Goal: Transaction & Acquisition: Download file/media

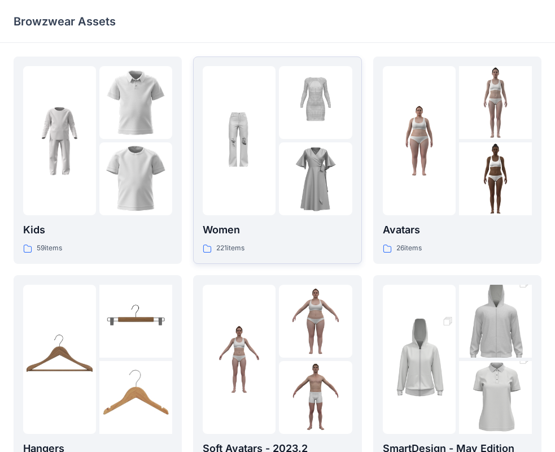
click at [284, 234] on p "Women" at bounding box center [277, 230] width 149 height 16
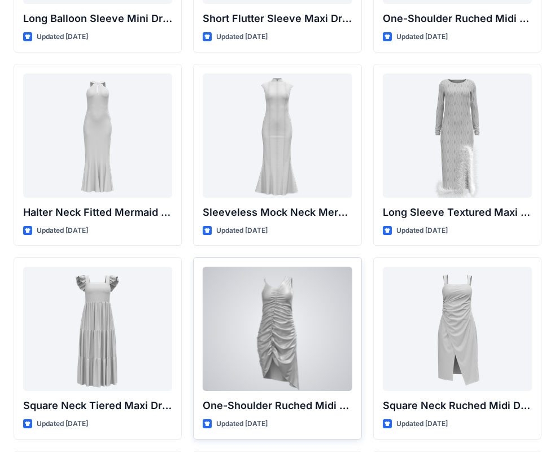
scroll to position [565, 0]
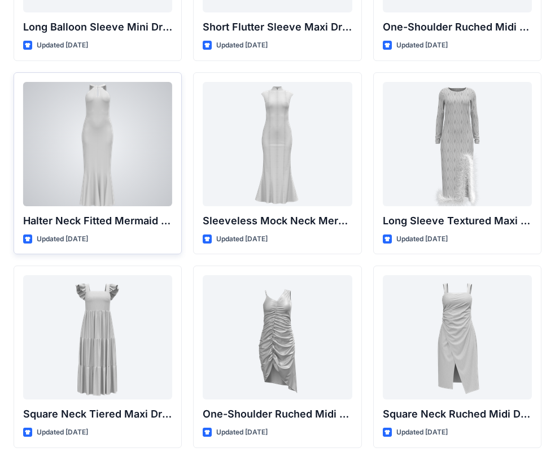
click at [116, 135] on div at bounding box center [97, 144] width 149 height 124
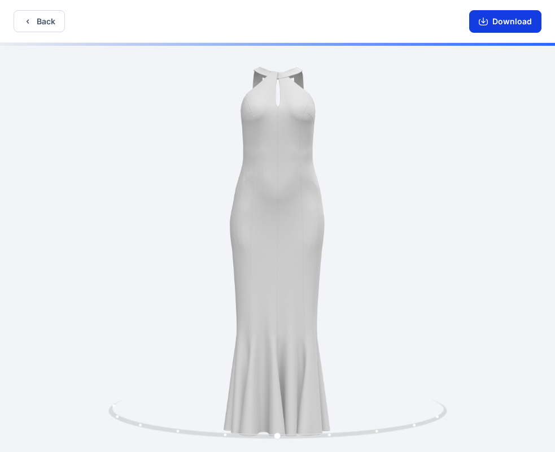
click at [494, 28] on button "Download" at bounding box center [505, 21] width 72 height 23
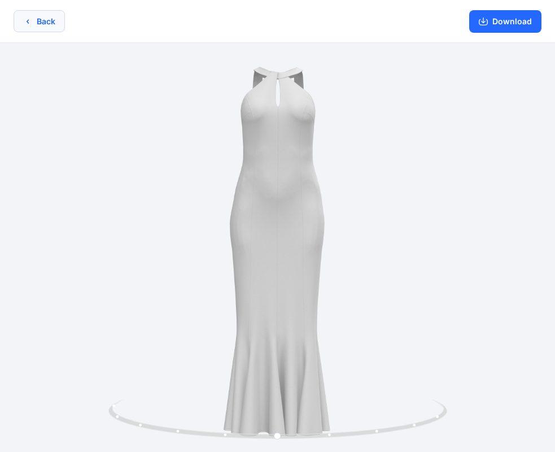
click at [33, 25] on button "Back" at bounding box center [39, 21] width 51 height 22
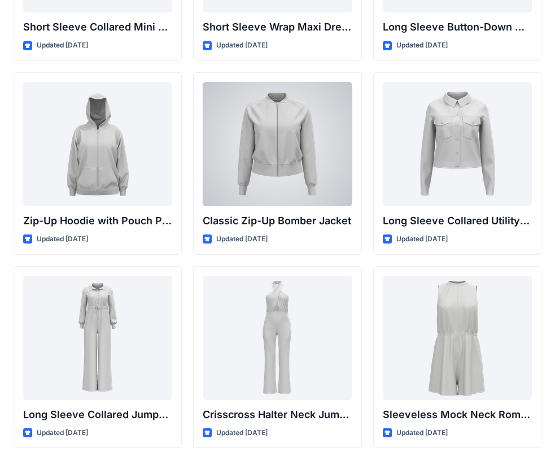
scroll to position [2139, 0]
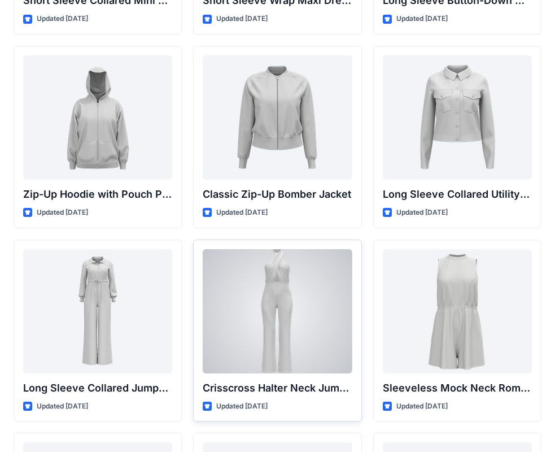
click at [286, 289] on div at bounding box center [277, 311] width 149 height 124
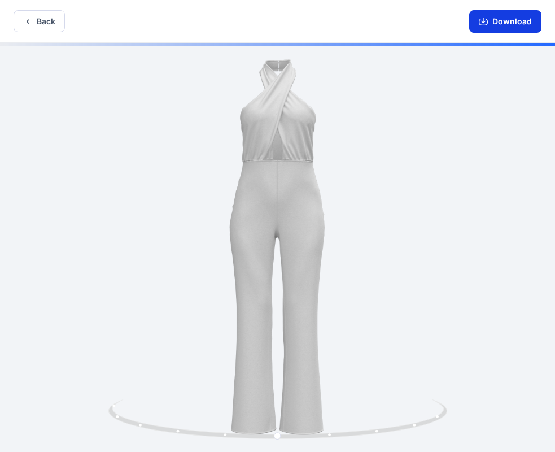
click at [488, 26] on button "Download" at bounding box center [505, 21] width 72 height 23
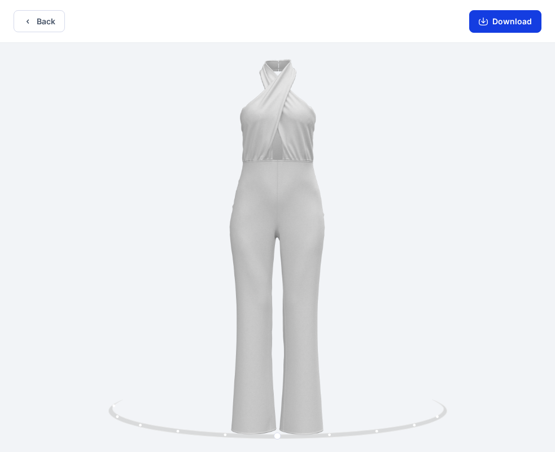
click at [507, 18] on button "Download" at bounding box center [505, 21] width 72 height 23
